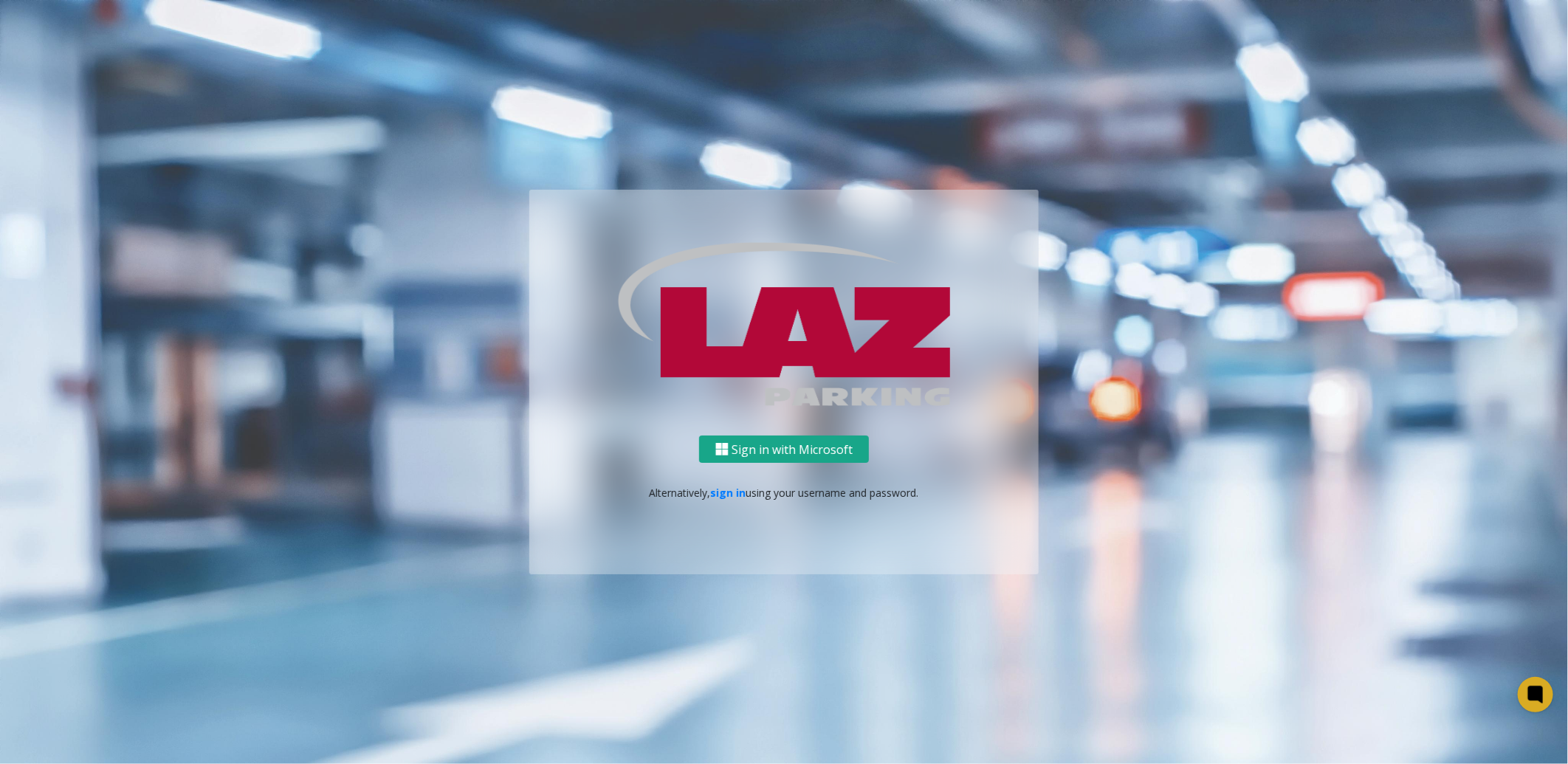
click at [742, 453] on button "Sign in with Microsoft" at bounding box center [784, 449] width 170 height 27
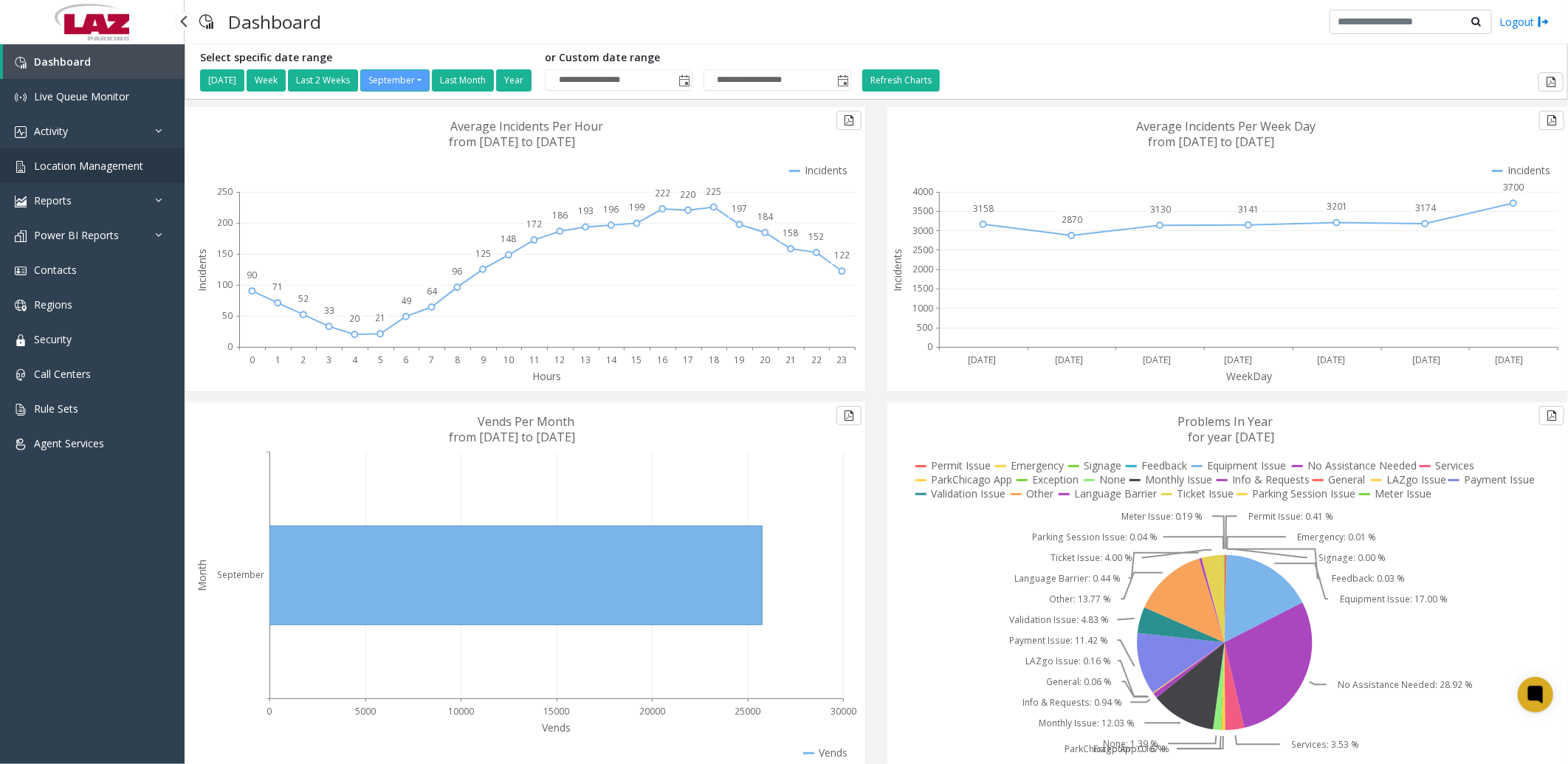
click at [92, 164] on span "Location Management" at bounding box center [89, 165] width 109 height 14
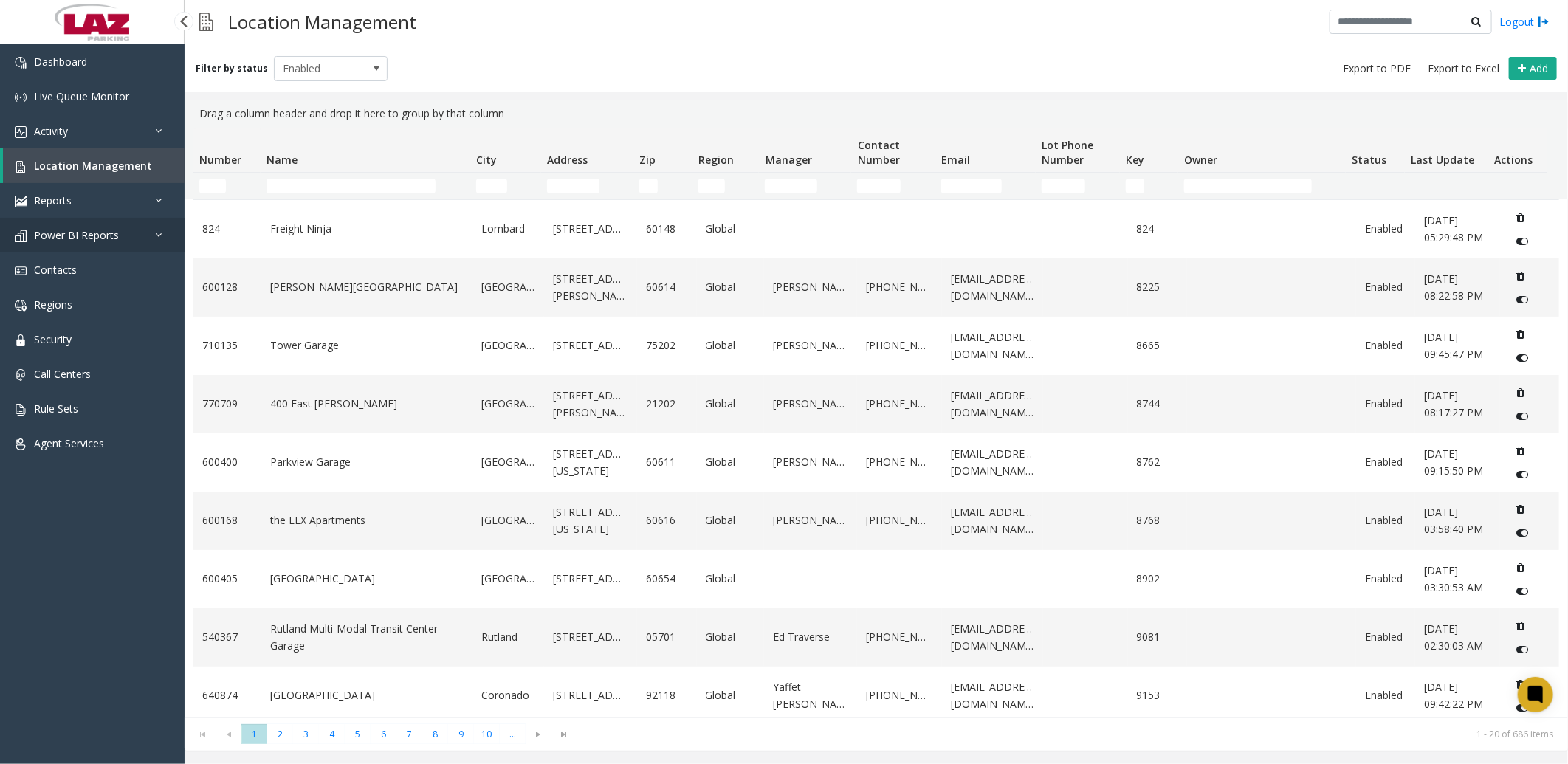
click at [102, 233] on span "Power BI Reports" at bounding box center [76, 235] width 85 height 14
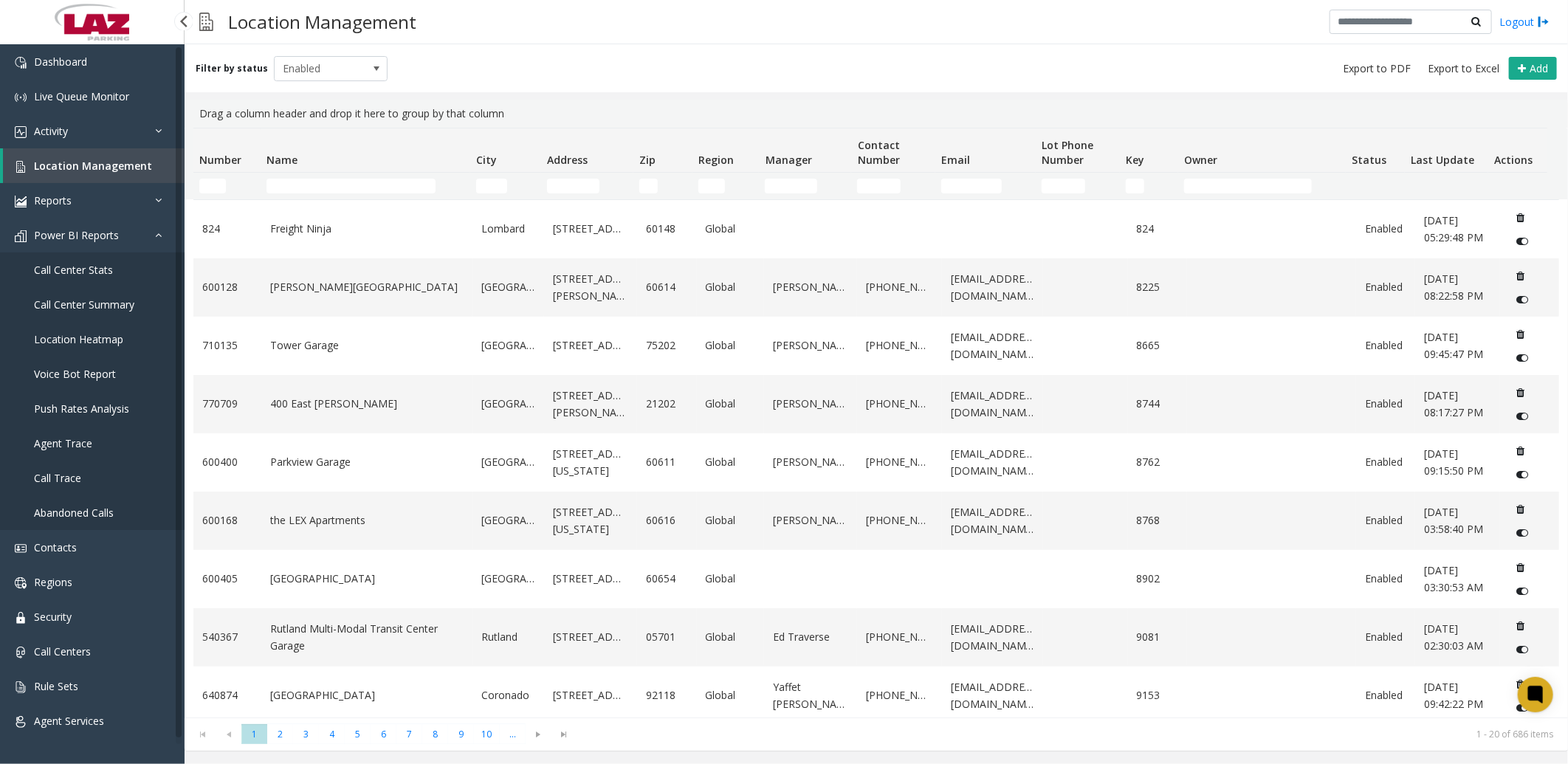
click at [89, 264] on span "Call Center Stats" at bounding box center [73, 269] width 79 height 14
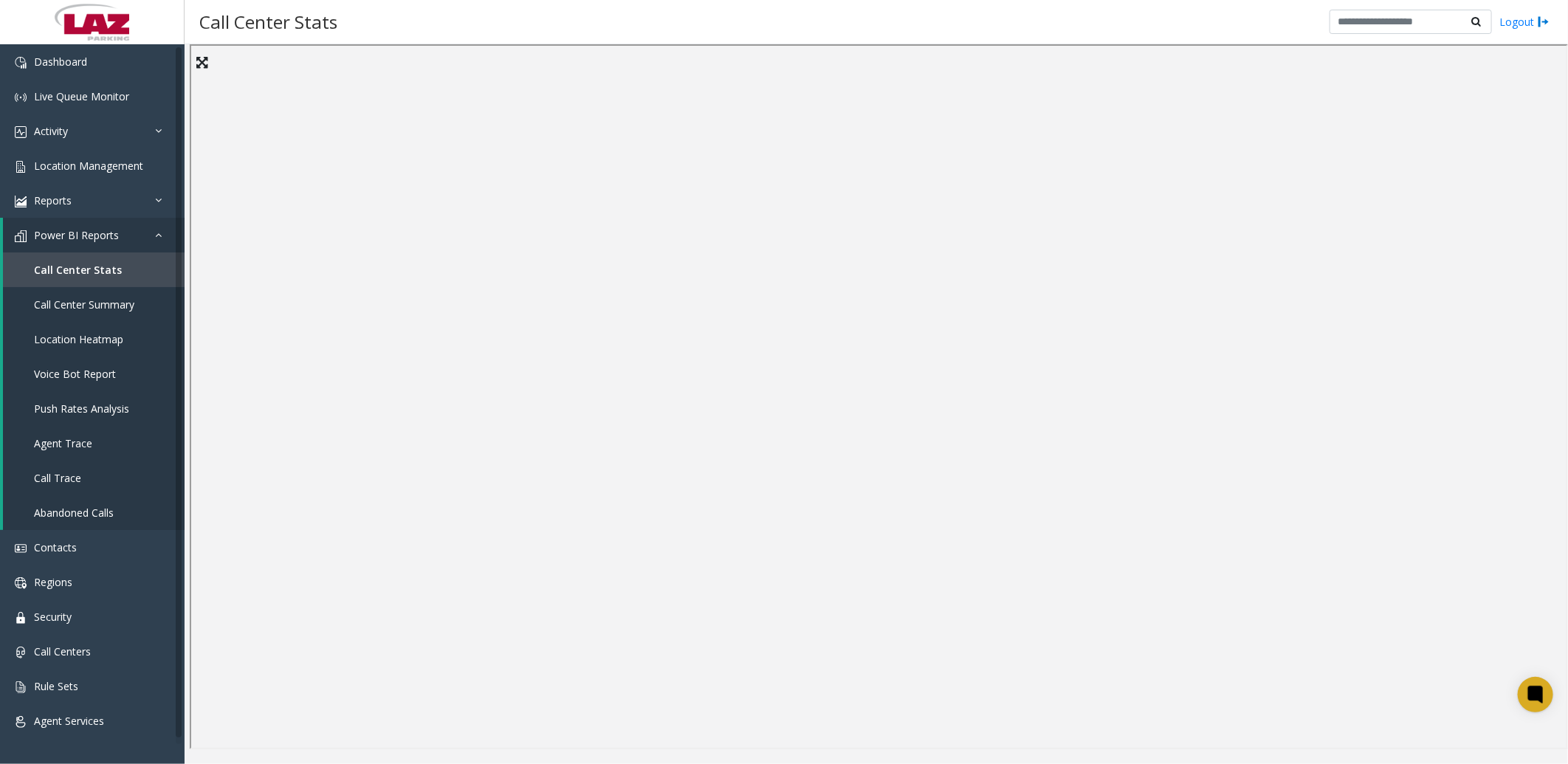
click at [953, 22] on div "Call Center Stats Logout" at bounding box center [876, 22] width 1383 height 45
click at [881, 25] on div "Call Center Stats Logout" at bounding box center [876, 22] width 1383 height 45
